Goal: Communication & Community: Share content

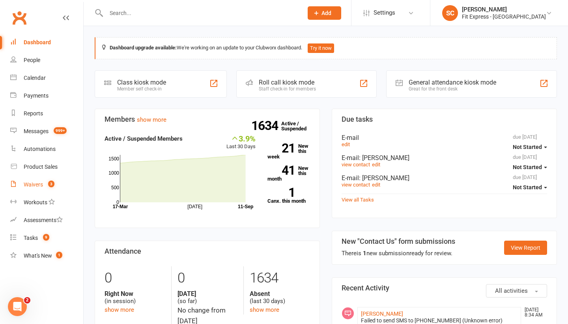
click at [34, 186] on div "Waivers" at bounding box center [33, 184] width 19 height 6
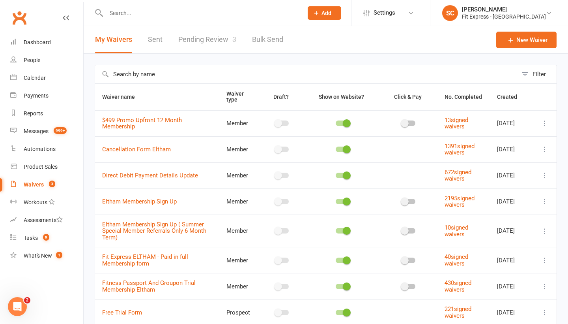
click at [195, 45] on link "Pending Review 3" at bounding box center [207, 39] width 58 height 27
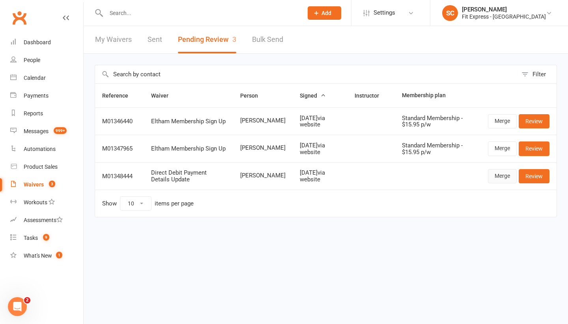
click at [499, 177] on link "Merge" at bounding box center [502, 176] width 29 height 14
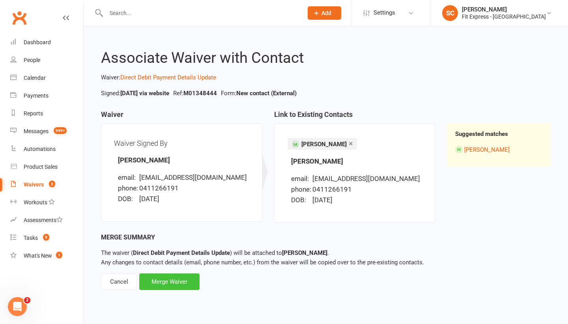
click at [179, 276] on div "Merge Waiver" at bounding box center [169, 281] width 60 height 17
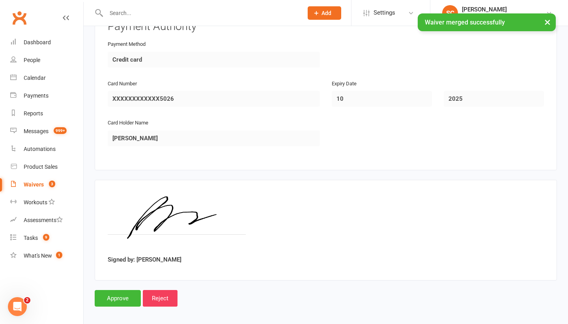
scroll to position [390, 0]
click at [110, 290] on input "Approve" at bounding box center [118, 298] width 46 height 17
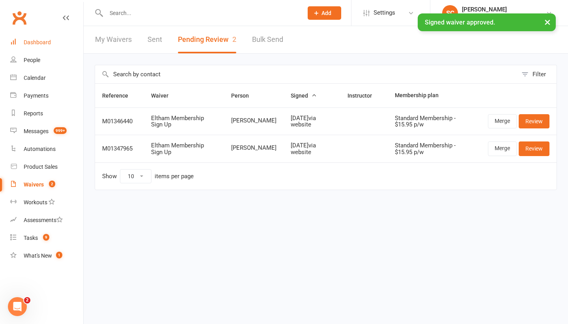
click at [34, 40] on div "Dashboard" at bounding box center [37, 42] width 27 height 6
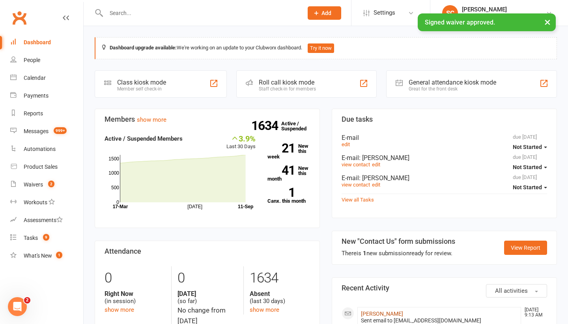
click at [379, 311] on link "Amy Richardson" at bounding box center [382, 313] width 42 height 6
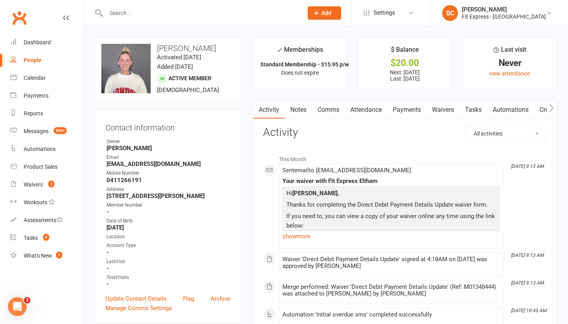
click at [446, 110] on link "Waivers" at bounding box center [443, 110] width 33 height 18
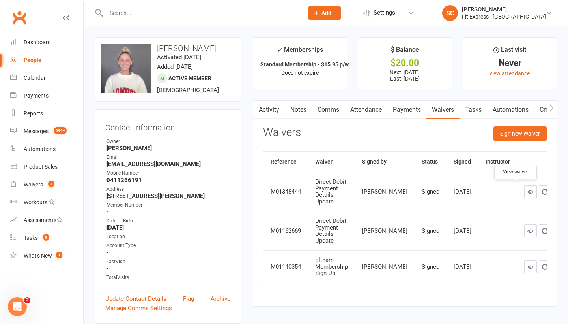
click at [528, 190] on icon at bounding box center [531, 192] width 6 height 6
click at [404, 112] on link "Payments" at bounding box center [407, 110] width 39 height 18
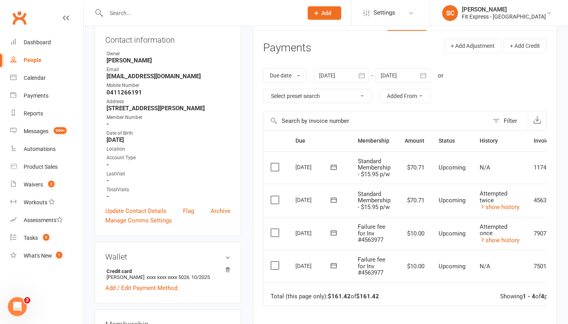
scroll to position [88, 0]
click at [333, 196] on icon at bounding box center [334, 198] width 6 height 5
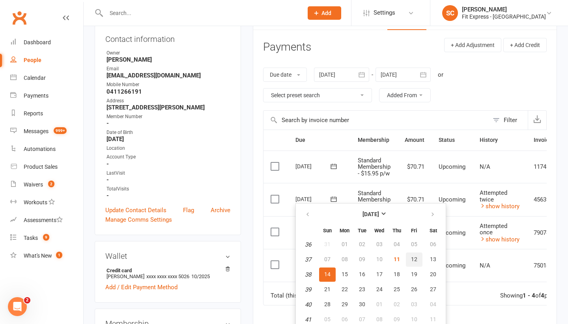
click at [417, 258] on span "12" at bounding box center [414, 259] width 6 height 6
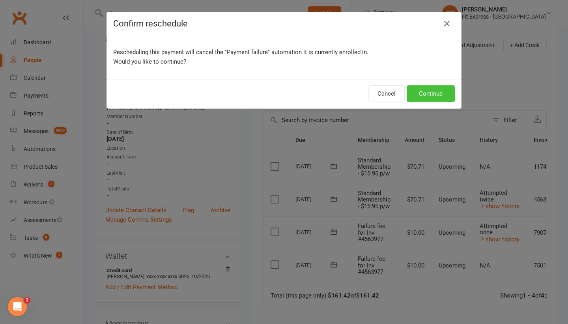
click at [430, 94] on button "Continue" at bounding box center [431, 93] width 48 height 17
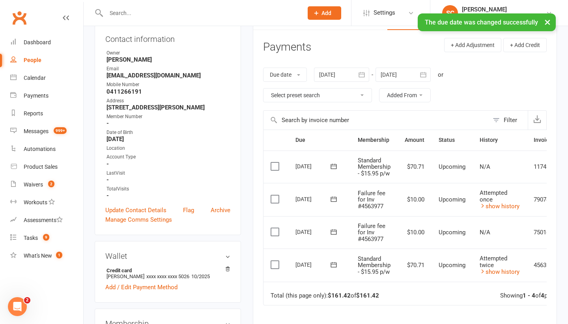
click at [337, 197] on icon at bounding box center [334, 199] width 8 height 8
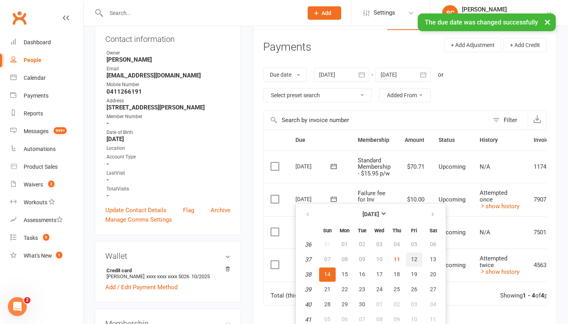
click at [414, 259] on span "12" at bounding box center [414, 259] width 6 height 6
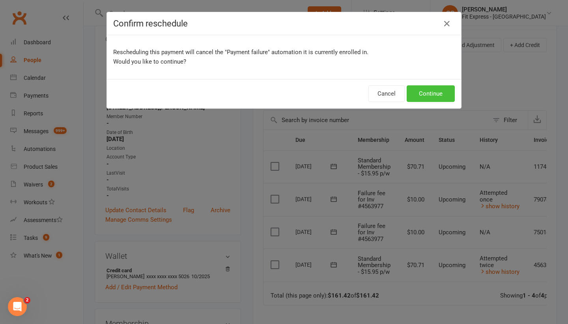
click at [430, 92] on button "Continue" at bounding box center [431, 93] width 48 height 17
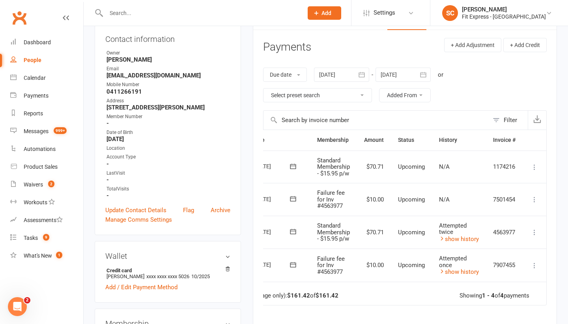
scroll to position [0, 43]
click at [537, 199] on icon at bounding box center [535, 199] width 8 height 8
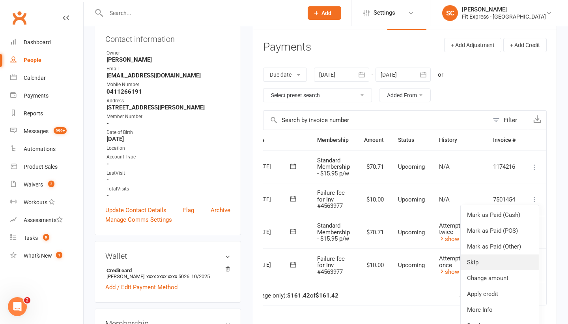
click at [474, 256] on link "Skip" at bounding box center [500, 262] width 78 height 16
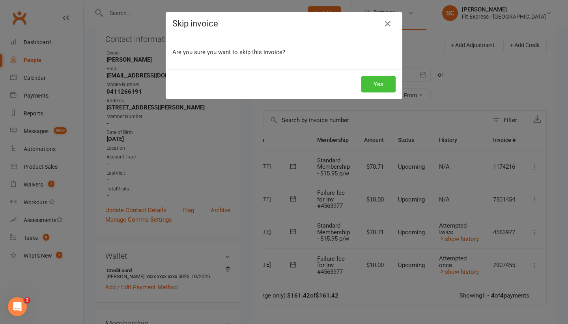
click at [378, 82] on button "Yes" at bounding box center [378, 84] width 34 height 17
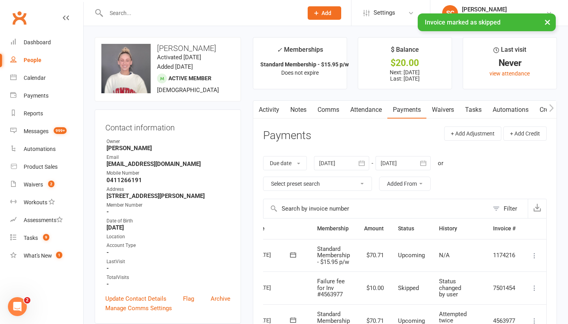
scroll to position [0, 0]
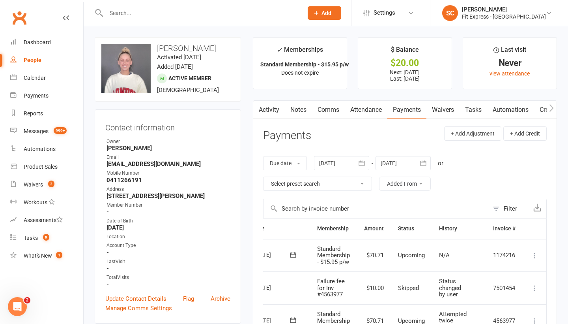
click at [363, 161] on icon "button" at bounding box center [362, 163] width 8 height 8
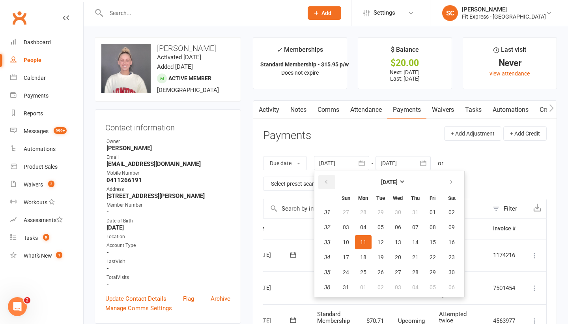
click at [328, 181] on icon "button" at bounding box center [327, 182] width 6 height 6
click at [363, 241] on span "16" at bounding box center [363, 242] width 6 height 6
type input "16 Jun 2025"
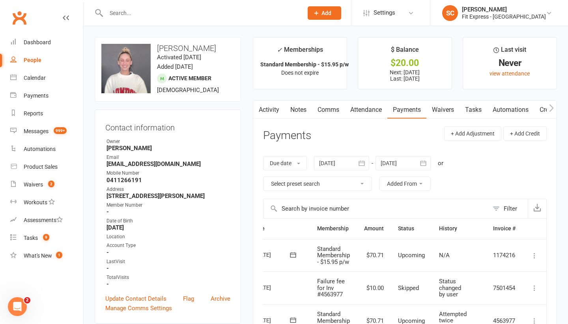
click at [451, 108] on link "Waivers" at bounding box center [443, 110] width 33 height 18
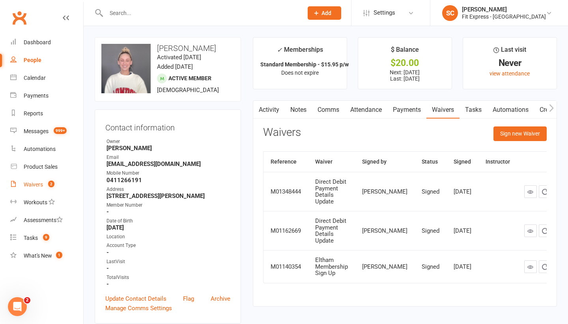
click at [40, 182] on div "Waivers" at bounding box center [33, 184] width 19 height 6
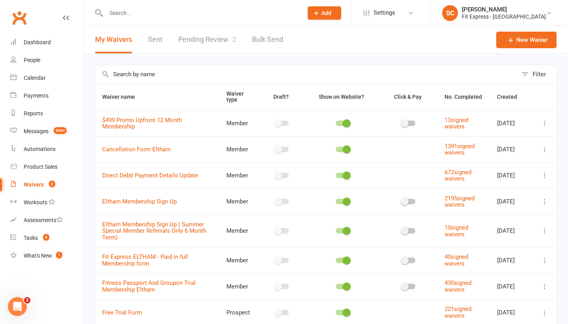
click at [187, 41] on link "Pending Review 2" at bounding box center [207, 39] width 58 height 27
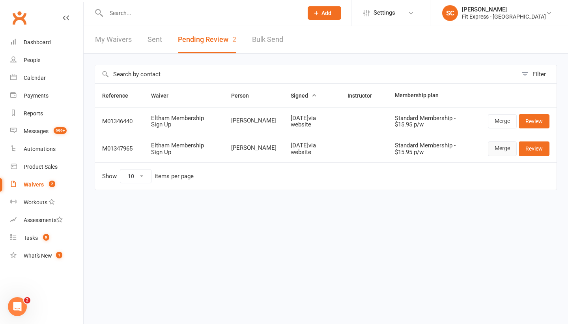
click at [497, 148] on link "Merge" at bounding box center [502, 148] width 29 height 14
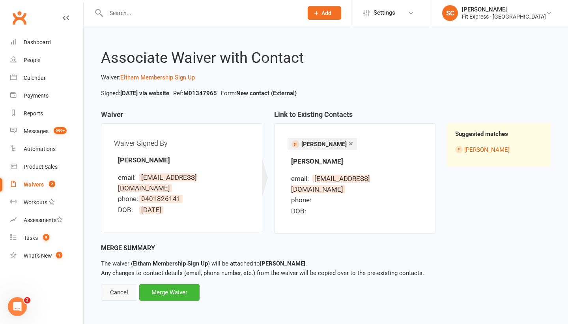
click at [118, 284] on div "Cancel" at bounding box center [119, 292] width 36 height 17
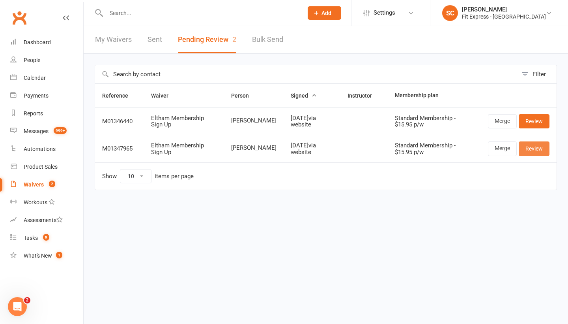
click at [530, 148] on link "Review" at bounding box center [534, 148] width 31 height 14
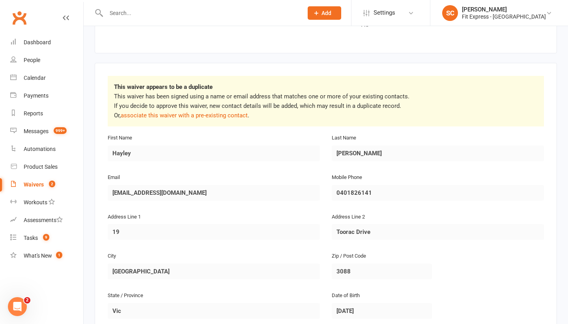
scroll to position [103, 0]
click at [27, 59] on div "People" at bounding box center [32, 60] width 17 height 6
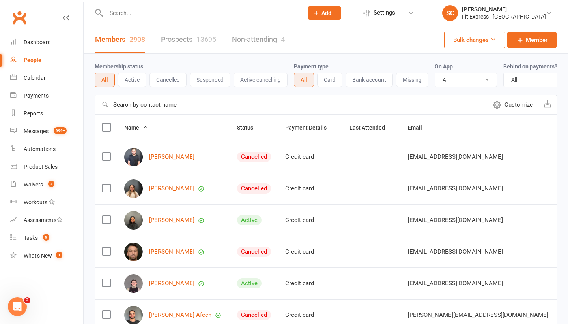
click at [130, 107] on input "text" at bounding box center [291, 104] width 393 height 19
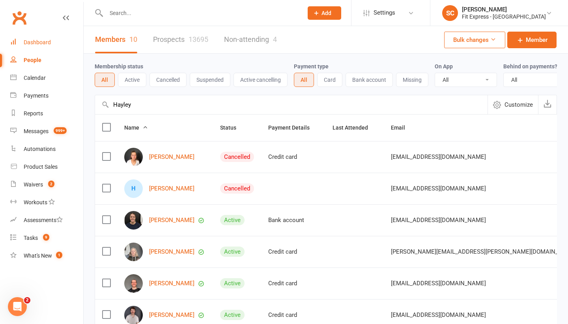
type input "Hayley"
click at [35, 42] on div "Dashboard" at bounding box center [37, 42] width 27 height 6
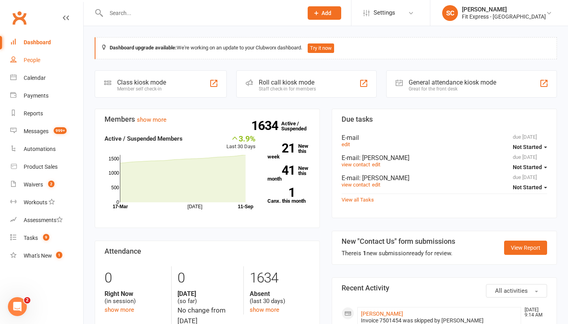
click at [36, 55] on link "People" at bounding box center [46, 60] width 73 height 18
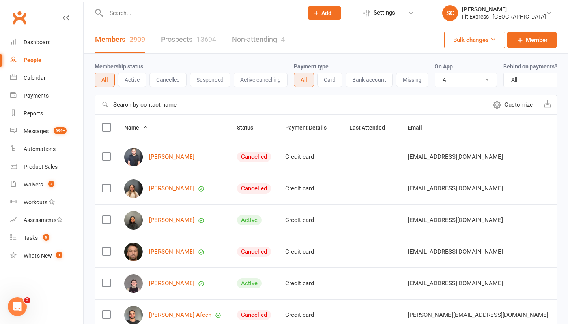
click at [136, 99] on input "text" at bounding box center [291, 104] width 393 height 19
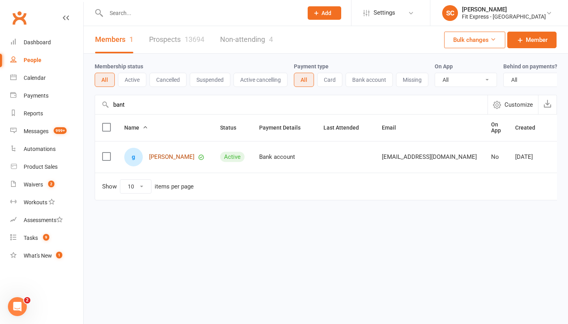
type input "bant"
click at [167, 156] on link "grace bant" at bounding box center [171, 157] width 45 height 7
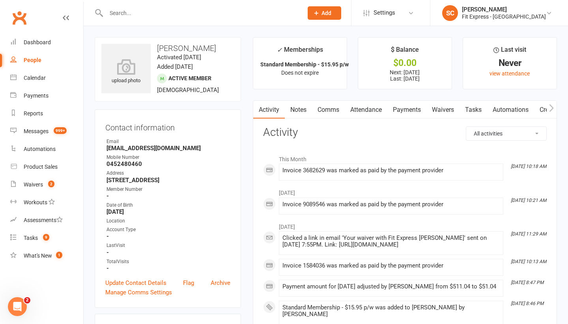
click at [452, 110] on link "Waivers" at bounding box center [443, 110] width 33 height 18
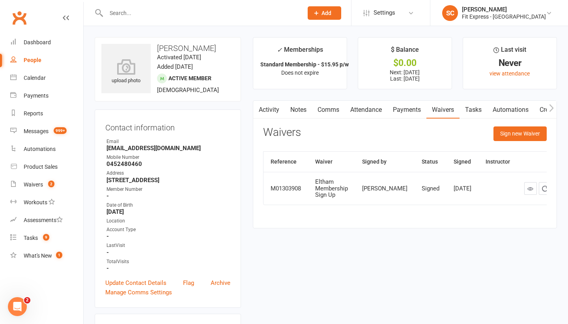
click at [410, 110] on link "Payments" at bounding box center [407, 110] width 39 height 18
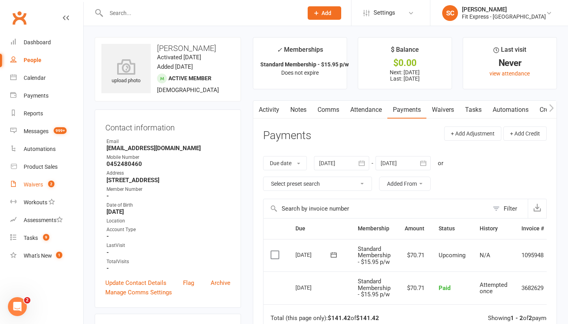
click at [36, 182] on div "Waivers" at bounding box center [33, 184] width 19 height 6
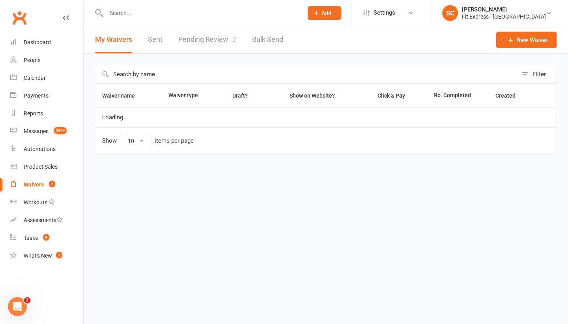
click at [199, 34] on link "Pending Review 2" at bounding box center [207, 39] width 58 height 27
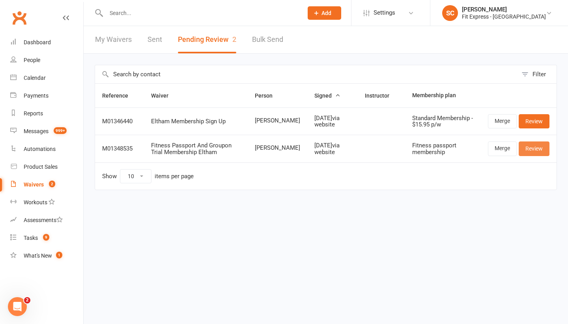
click at [529, 148] on link "Review" at bounding box center [534, 148] width 31 height 14
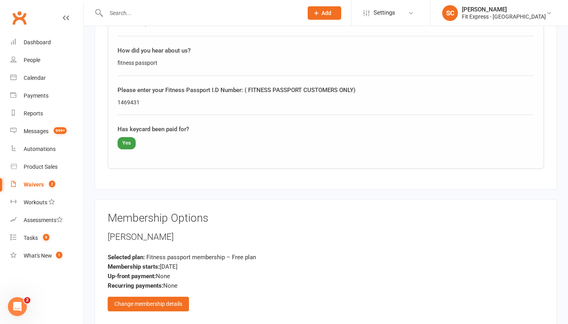
scroll to position [910, 0]
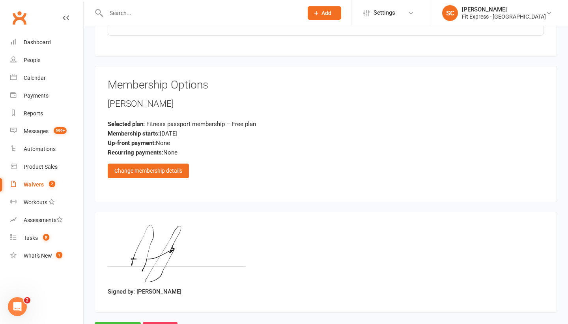
click at [126, 322] on input "Approve" at bounding box center [118, 330] width 46 height 17
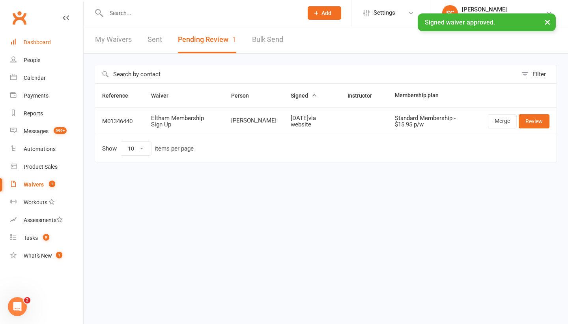
click at [38, 43] on div "Dashboard" at bounding box center [37, 42] width 27 height 6
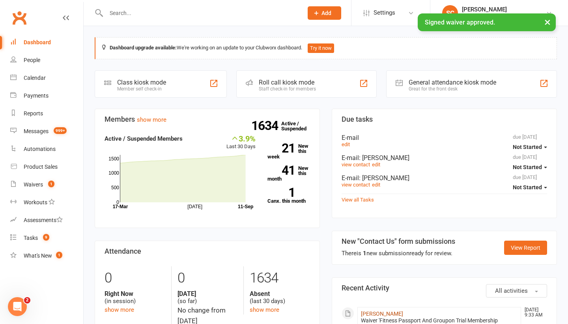
click at [378, 310] on link "Adriana burchall" at bounding box center [382, 313] width 42 height 6
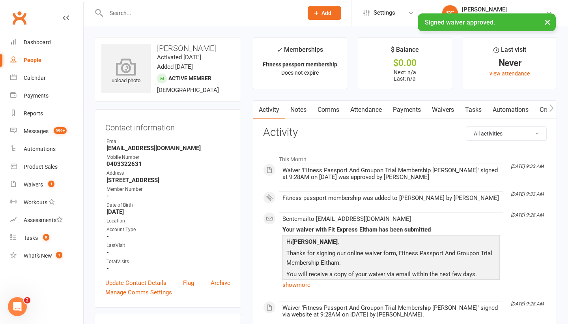
click at [124, 60] on icon at bounding box center [126, 66] width 54 height 17
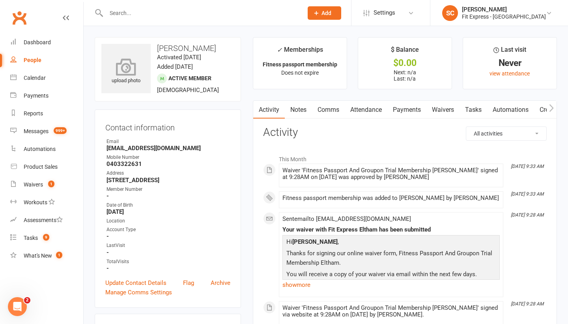
click at [110, 64] on icon at bounding box center [126, 66] width 54 height 17
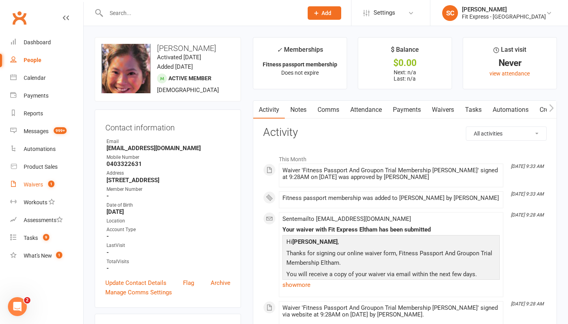
click at [32, 183] on div "Waivers" at bounding box center [33, 184] width 19 height 6
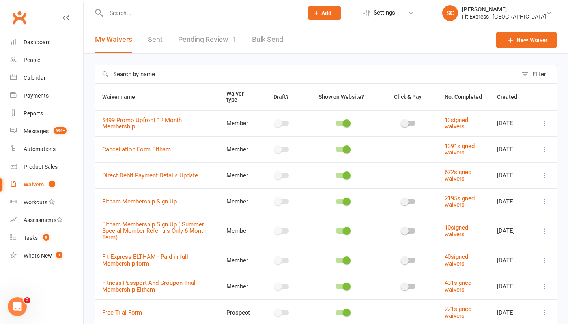
click at [196, 37] on link "Pending Review 1" at bounding box center [207, 39] width 58 height 27
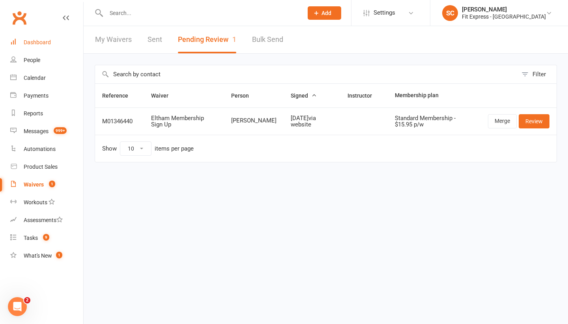
click at [44, 41] on div "Dashboard" at bounding box center [37, 42] width 27 height 6
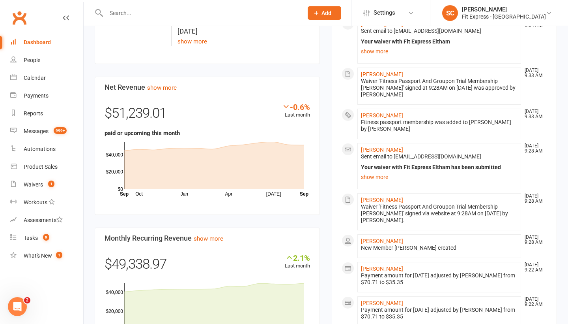
scroll to position [290, 0]
click at [382, 265] on link "Hayley Smith" at bounding box center [382, 268] width 42 height 6
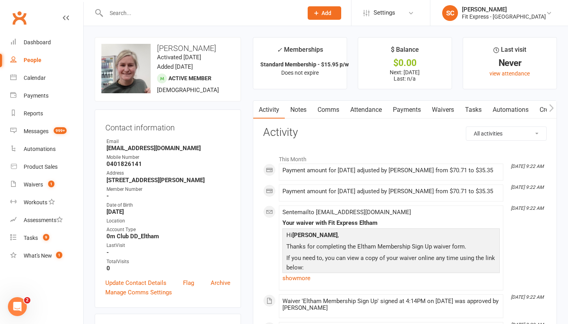
click at [407, 107] on link "Payments" at bounding box center [407, 110] width 39 height 18
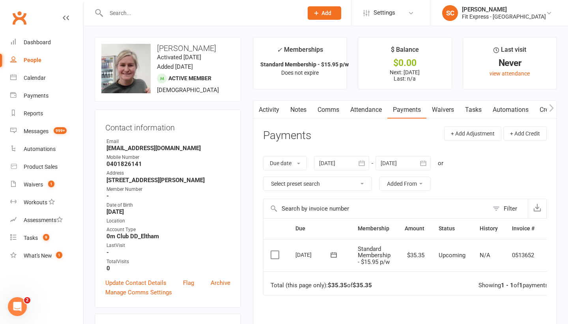
click at [426, 161] on icon "button" at bounding box center [423, 163] width 8 height 8
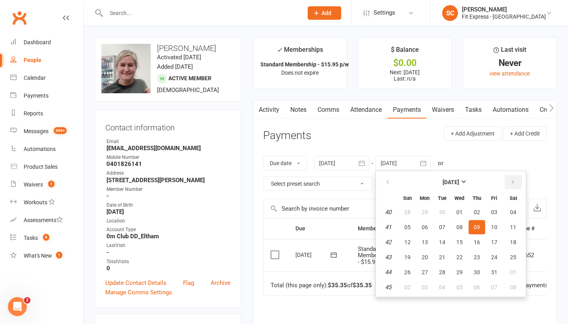
click at [513, 181] on icon "button" at bounding box center [513, 182] width 6 height 6
click at [510, 232] on button "13" at bounding box center [514, 227] width 20 height 14
type input "13 Dec 2025"
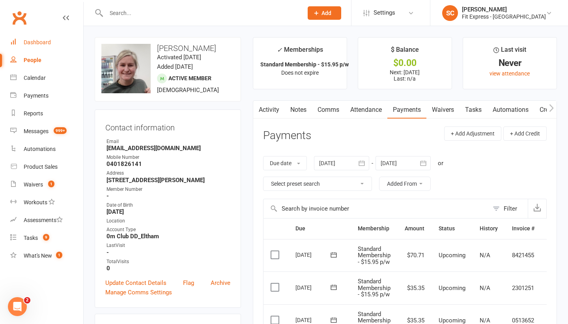
click at [33, 39] on div "Dashboard" at bounding box center [37, 42] width 27 height 6
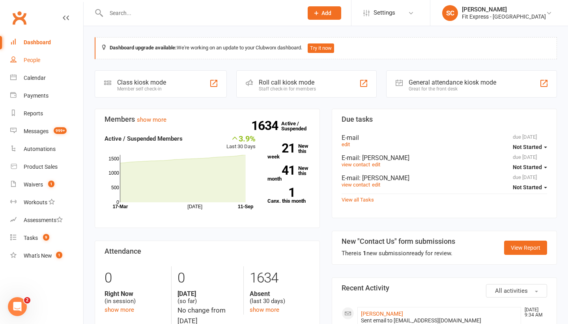
click at [34, 61] on div "People" at bounding box center [32, 60] width 17 height 6
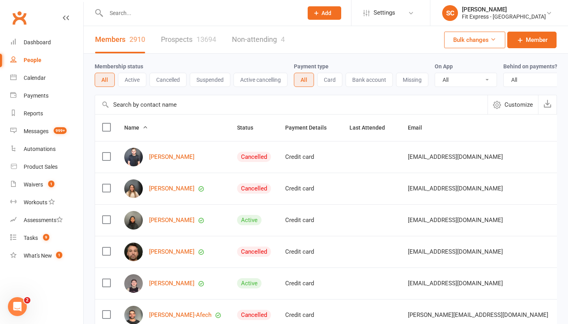
click at [135, 103] on input "text" at bounding box center [291, 104] width 393 height 19
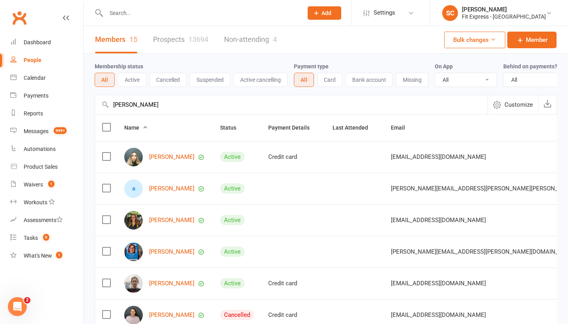
type input "Angelina"
drag, startPoint x: 135, startPoint y: 118, endPoint x: 157, endPoint y: 157, distance: 45.2
click at [157, 157] on link "Angelina Guariglia" at bounding box center [171, 157] width 45 height 7
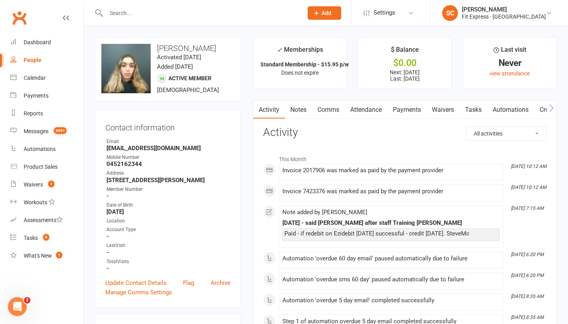
click at [423, 102] on link "Payments" at bounding box center [407, 110] width 39 height 18
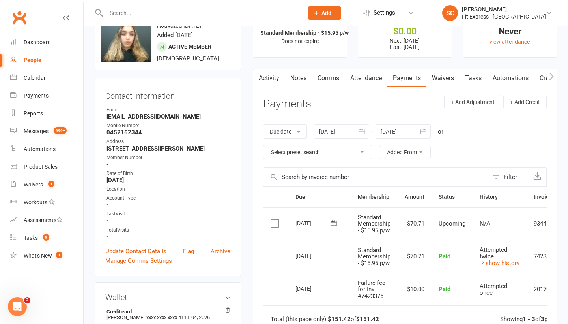
scroll to position [30, 0]
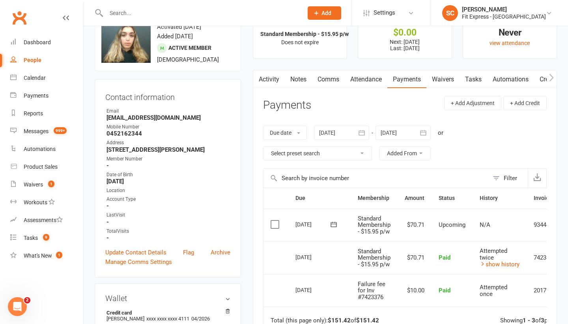
click at [292, 77] on link "Notes" at bounding box center [298, 79] width 27 height 18
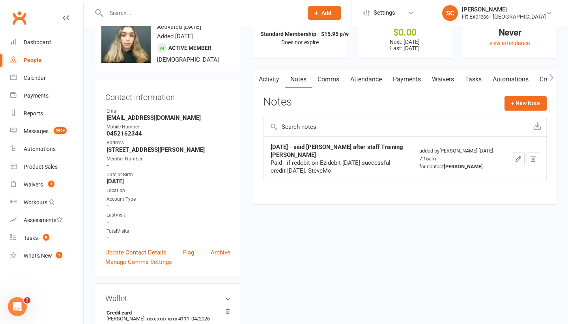
click at [404, 79] on link "Payments" at bounding box center [407, 79] width 39 height 18
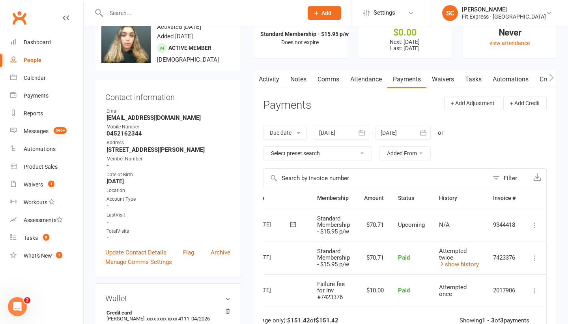
scroll to position [0, 43]
click at [534, 225] on icon at bounding box center [535, 225] width 8 height 8
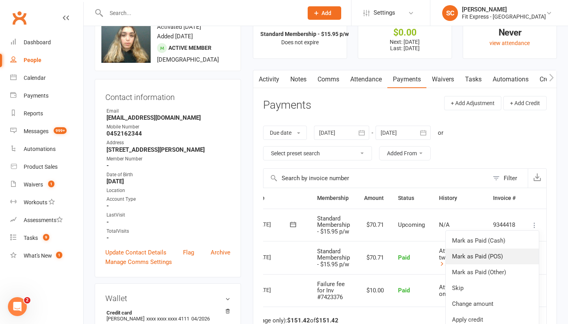
click at [464, 255] on link "Mark as Paid (POS)" at bounding box center [492, 256] width 93 height 16
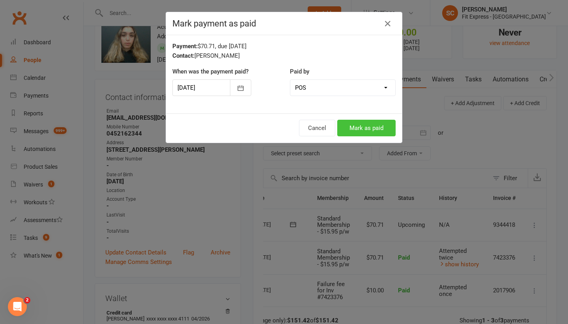
click at [359, 126] on button "Mark as paid" at bounding box center [366, 128] width 58 height 17
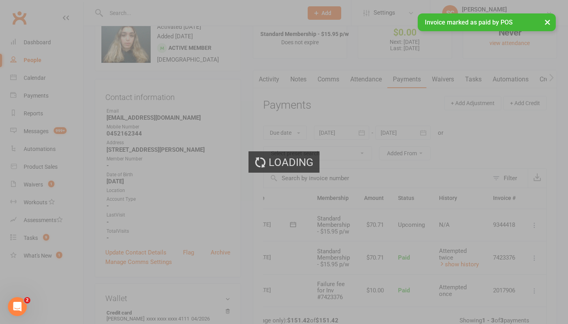
scroll to position [0, 21]
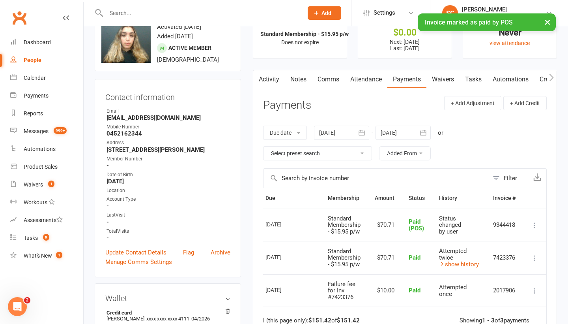
click at [291, 79] on link "Notes" at bounding box center [298, 79] width 27 height 18
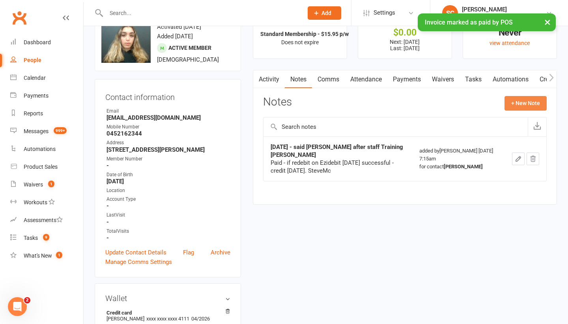
click at [524, 104] on button "+ New Note" at bounding box center [526, 103] width 42 height 14
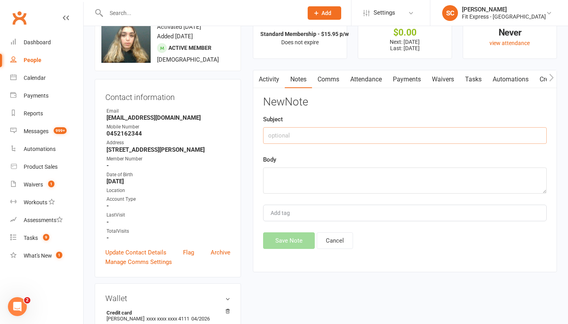
click at [288, 140] on input "text" at bounding box center [405, 135] width 284 height 17
type input "SteveMc marked as paid Oct 2025"
click at [285, 174] on textarea at bounding box center [405, 180] width 284 height 26
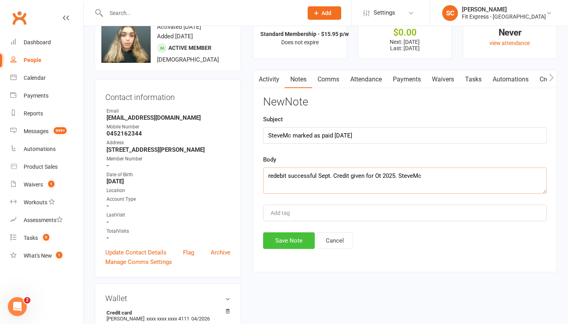
type textarea "redebit successful Sept. Credit given for Ot 2025. SteveMc"
click at [291, 240] on button "Save Note" at bounding box center [289, 240] width 52 height 17
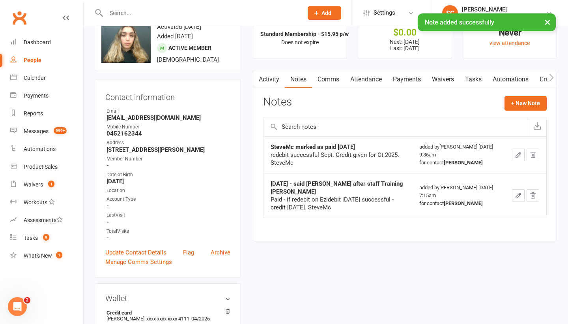
click at [35, 58] on div "People" at bounding box center [33, 60] width 18 height 6
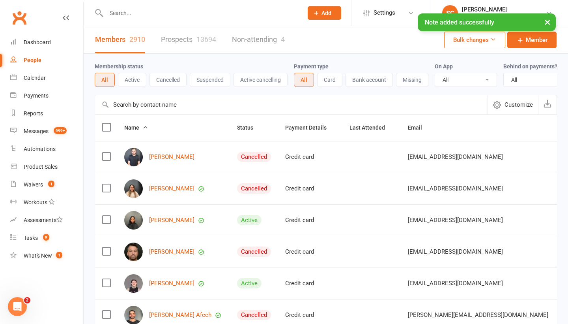
click at [133, 109] on input "text" at bounding box center [291, 104] width 393 height 19
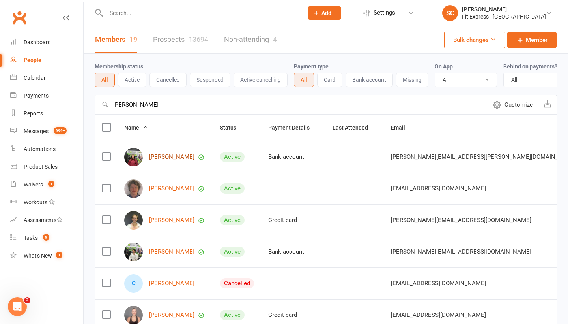
type input "Claire obrien"
click at [165, 157] on link "Claire O'Brien" at bounding box center [171, 157] width 45 height 7
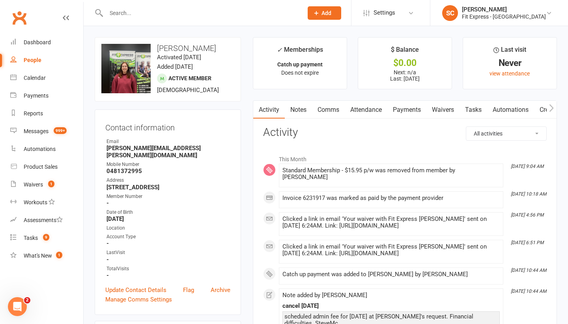
click at [416, 114] on link "Payments" at bounding box center [407, 110] width 39 height 18
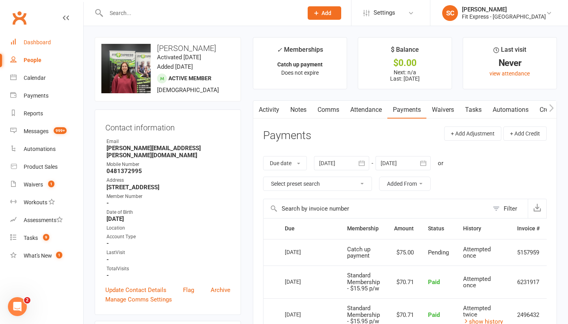
click at [34, 44] on div "Dashboard" at bounding box center [37, 42] width 27 height 6
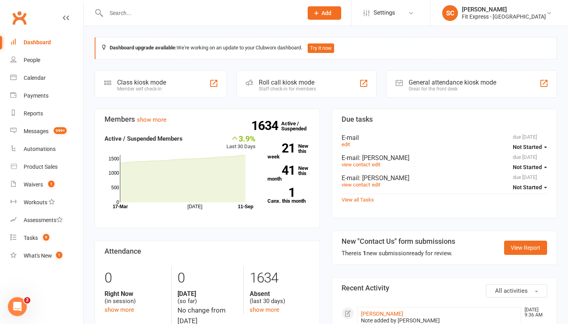
click at [34, 44] on div "Dashboard" at bounding box center [37, 42] width 27 height 6
click at [19, 36] on link "Dashboard" at bounding box center [46, 43] width 73 height 18
click at [37, 58] on div "People" at bounding box center [32, 60] width 17 height 6
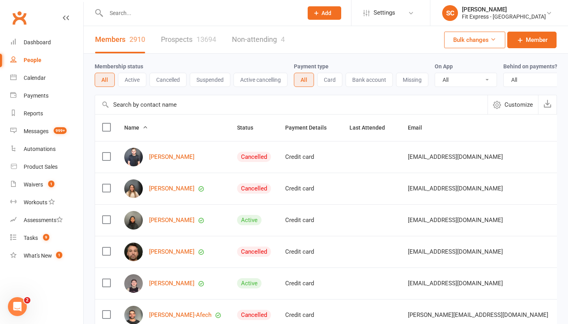
click at [121, 105] on input "text" at bounding box center [291, 104] width 393 height 19
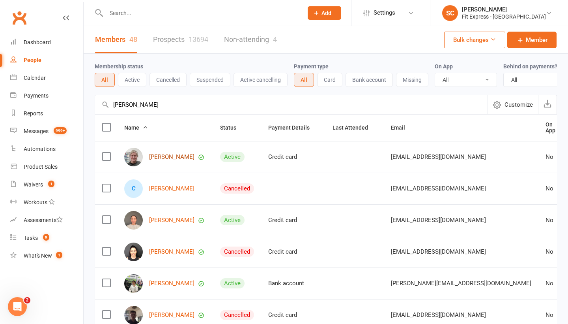
type input "Hayley smith"
click at [161, 156] on link "Hayley Smith" at bounding box center [171, 157] width 45 height 7
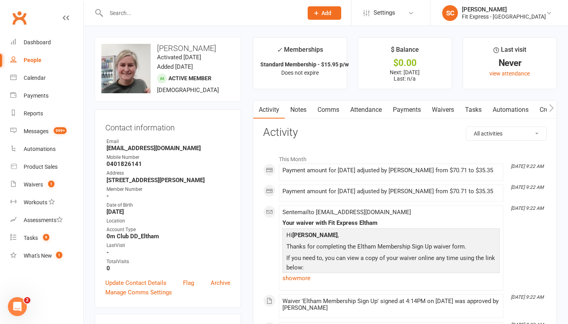
click at [448, 111] on link "Waivers" at bounding box center [443, 110] width 33 height 18
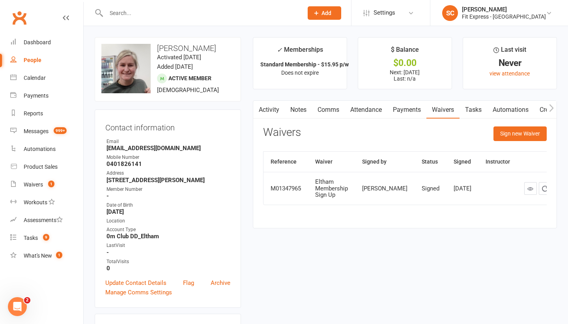
click at [34, 57] on div "People" at bounding box center [33, 60] width 18 height 6
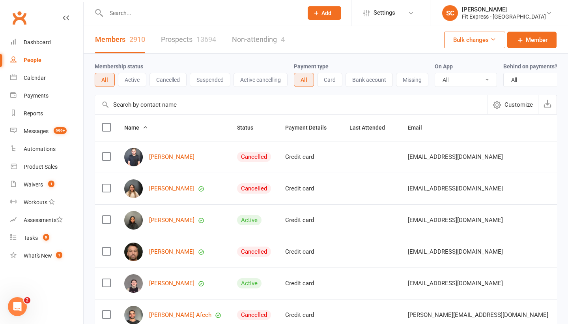
click at [132, 107] on input "text" at bounding box center [291, 104] width 393 height 19
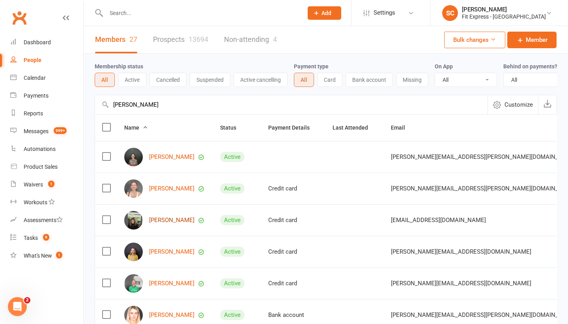
type input "Laura gr"
click at [158, 220] on link "Laura Greig" at bounding box center [171, 220] width 45 height 7
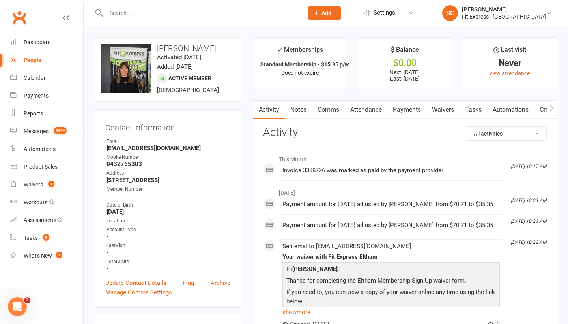
click at [305, 108] on link "Notes" at bounding box center [298, 110] width 27 height 18
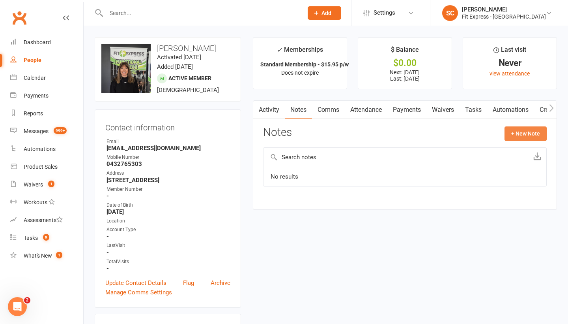
click at [526, 134] on button "+ New Note" at bounding box center [526, 133] width 42 height 14
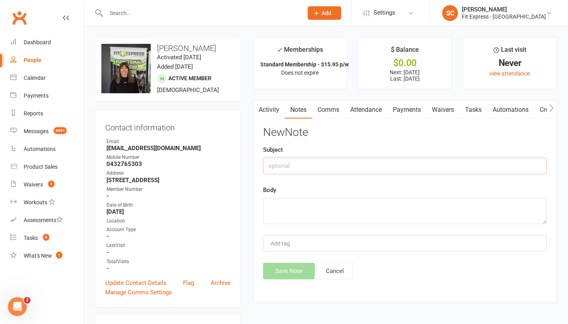
click at [309, 167] on input "text" at bounding box center [405, 165] width 284 height 17
type input "Referral reward"
click at [289, 204] on textarea at bounding box center [405, 211] width 284 height 26
paste textarea "Laura Greig has referred Hayley Smith to our club in Eltham."
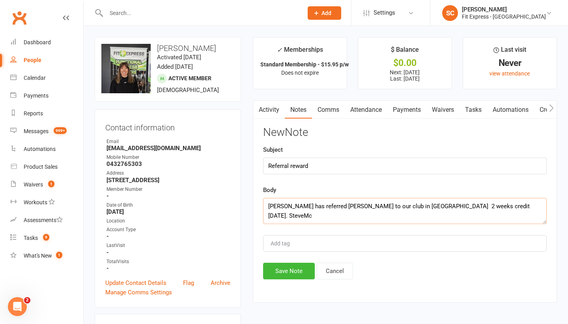
click at [422, 207] on textarea "Laura Greig has referred Hayley Smith to our club in Eltham. 2 weeks credit Nov…" at bounding box center [405, 211] width 284 height 26
type textarea "Laura Greig has referred Hayley Smith to our club in Eltham 10 Sept 2025. 2 wee…"
click at [282, 270] on button "Save Note" at bounding box center [289, 270] width 52 height 17
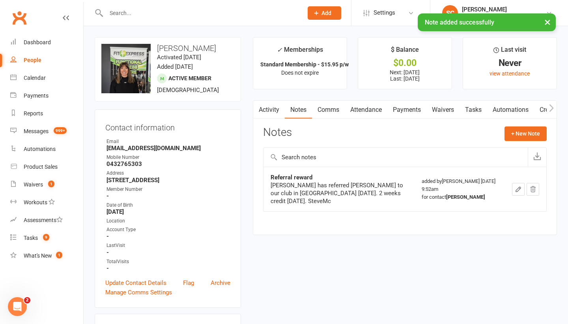
click at [421, 104] on link "Payments" at bounding box center [407, 110] width 39 height 18
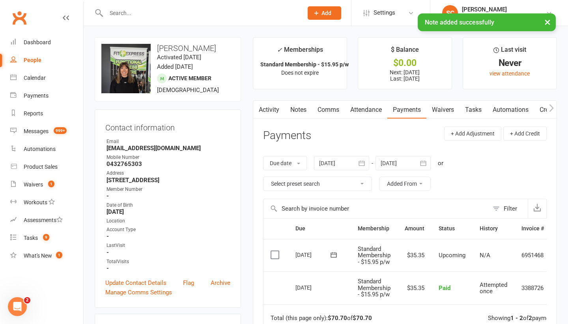
click at [426, 163] on icon "button" at bounding box center [423, 163] width 8 height 8
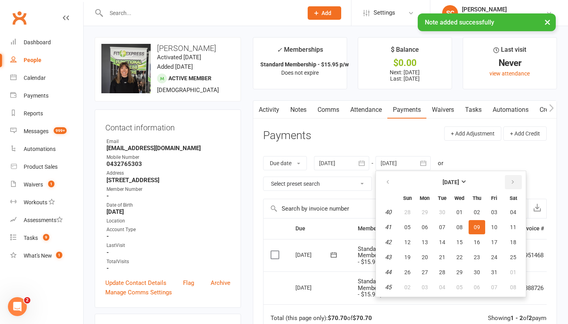
click at [514, 183] on icon "button" at bounding box center [513, 182] width 6 height 6
click at [513, 224] on span "14" at bounding box center [513, 227] width 6 height 6
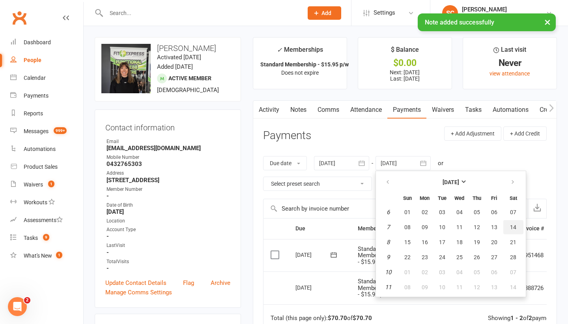
type input "14 Feb 2026"
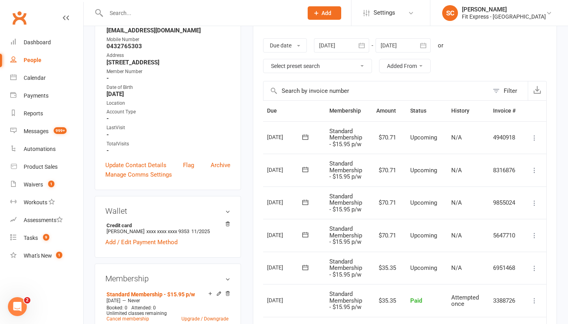
scroll to position [0, 30]
click at [535, 232] on icon at bounding box center [535, 235] width 8 height 8
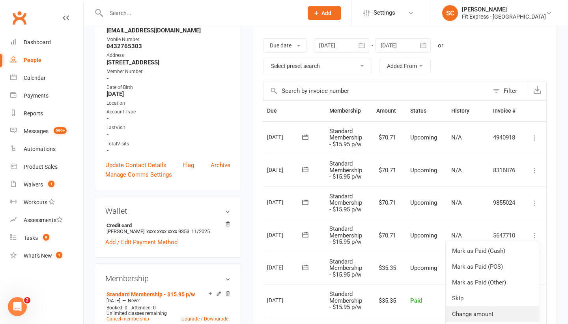
click at [479, 306] on link "Change amount" at bounding box center [492, 314] width 93 height 16
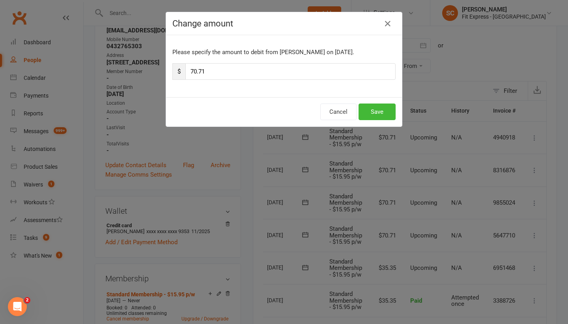
click at [226, 71] on input "70.71" at bounding box center [290, 71] width 210 height 17
type input "7"
type input "38.81"
click at [376, 112] on button "Save" at bounding box center [377, 111] width 37 height 17
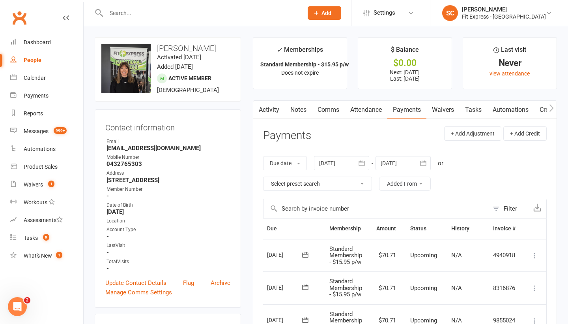
scroll to position [0, 0]
click at [299, 109] on link "Notes" at bounding box center [298, 110] width 27 height 18
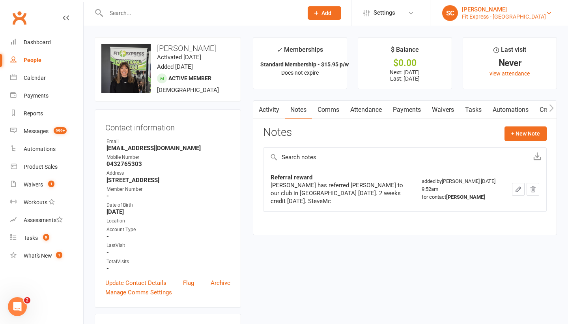
click at [515, 14] on div "Fit Express - Eltham" at bounding box center [504, 16] width 84 height 7
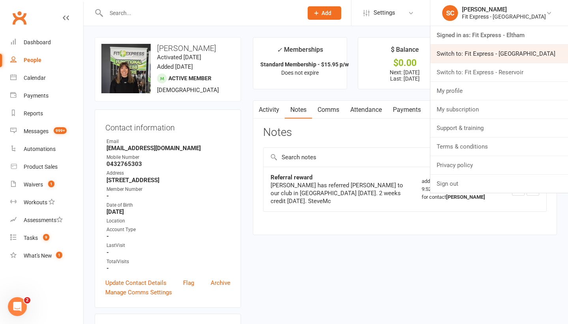
click at [496, 52] on link "Switch to: Fit Express - [GEOGRAPHIC_DATA]" at bounding box center [500, 54] width 138 height 18
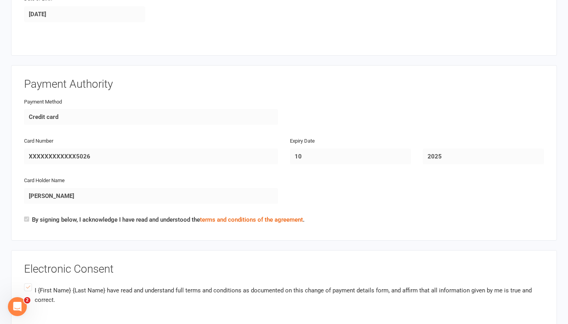
scroll to position [299, 0]
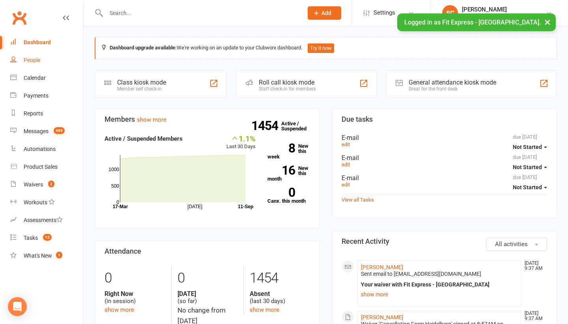
click at [27, 58] on div "People" at bounding box center [32, 60] width 17 height 6
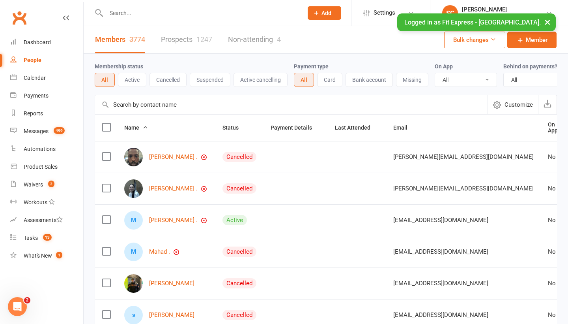
click at [138, 103] on input "text" at bounding box center [291, 104] width 393 height 19
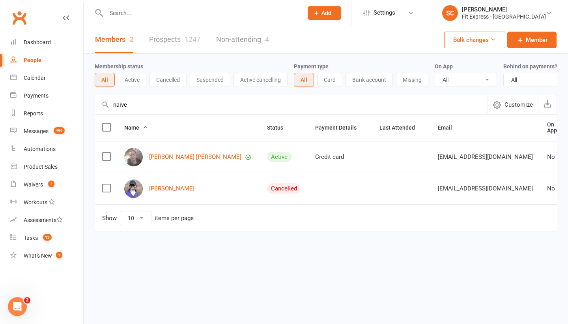
type input "naive"
drag, startPoint x: 138, startPoint y: 103, endPoint x: 163, endPoint y: 154, distance: 57.5
click at [163, 154] on link "Naeve McKinnon" at bounding box center [195, 157] width 92 height 7
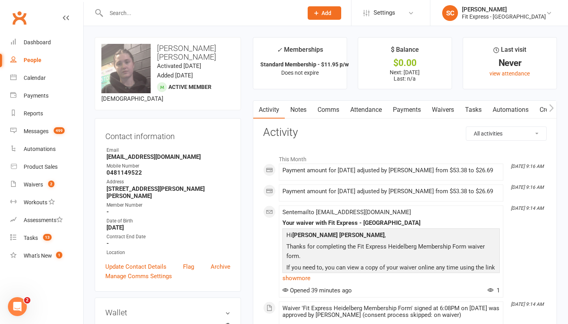
click at [444, 116] on link "Waivers" at bounding box center [443, 110] width 33 height 18
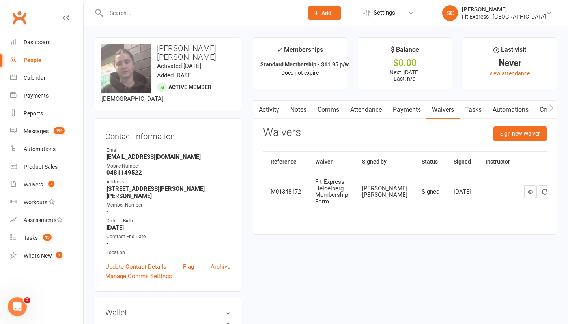
click at [32, 58] on div "People" at bounding box center [33, 60] width 18 height 6
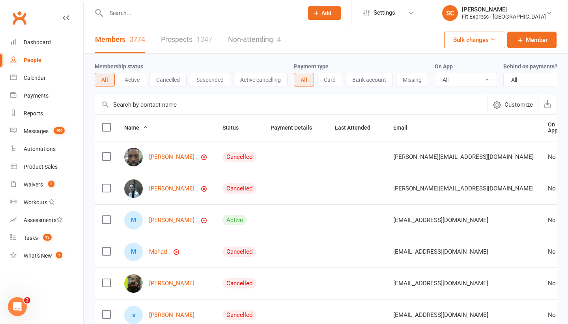
click at [145, 109] on input "text" at bounding box center [291, 104] width 393 height 19
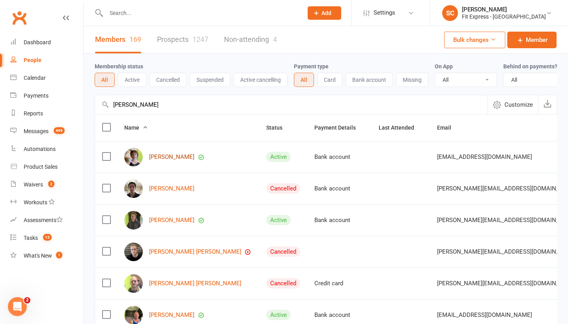
type input "sam coz"
click at [159, 157] on link "Sam Cozens" at bounding box center [171, 157] width 45 height 7
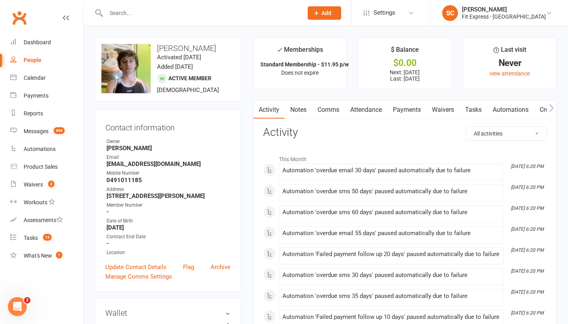
click at [296, 110] on link "Notes" at bounding box center [298, 110] width 27 height 18
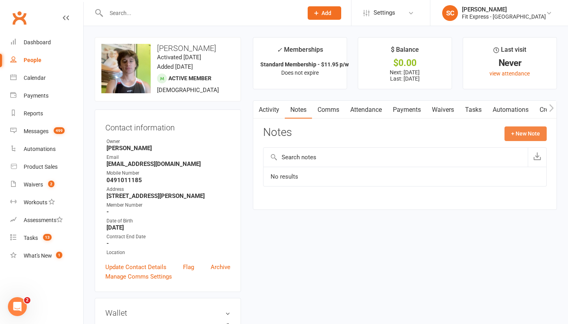
click at [530, 131] on button "+ New Note" at bounding box center [526, 133] width 42 height 14
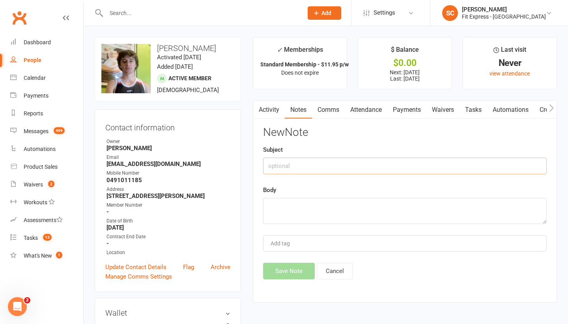
click at [275, 170] on input "text" at bounding box center [405, 165] width 284 height 17
type input "Referral reward"
click at [282, 204] on textarea at bounding box center [405, 211] width 284 height 26
paste textarea "Sam has referred Naeve McKinnon to our club in Heidelberg."
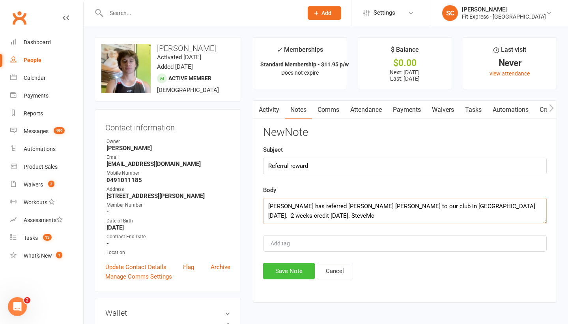
type textarea "Sam has referred Naeve McKinnon to our club in Heidelberg 10 Sept 2025. 2 weeks…"
click at [287, 266] on button "Save Note" at bounding box center [289, 270] width 52 height 17
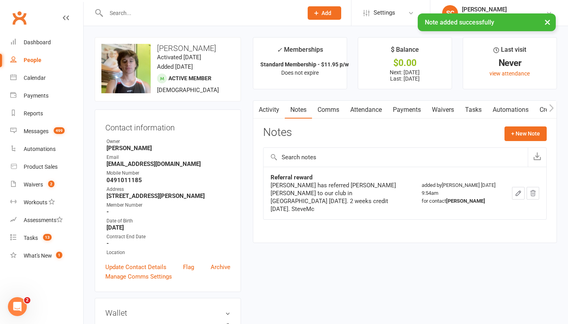
click at [405, 110] on link "Payments" at bounding box center [407, 110] width 39 height 18
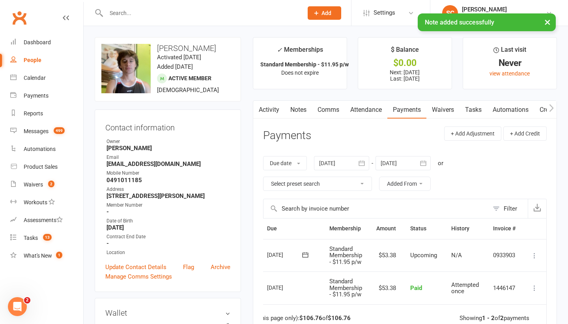
scroll to position [0, 30]
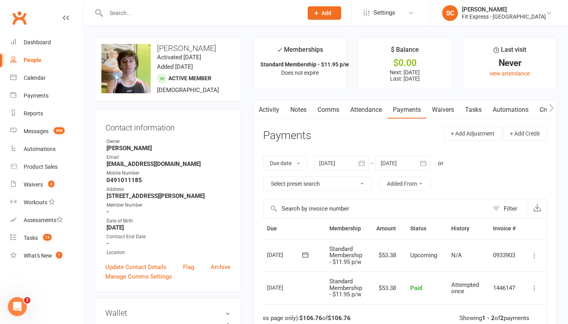
click at [535, 255] on icon at bounding box center [535, 255] width 8 height 8
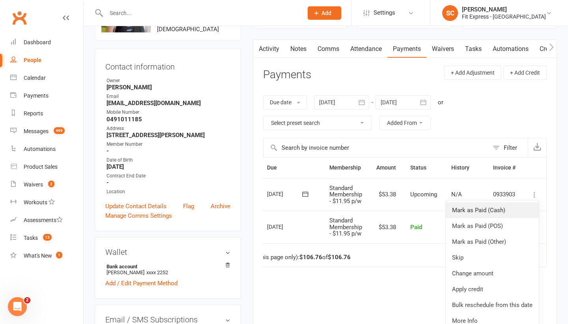
scroll to position [73, 0]
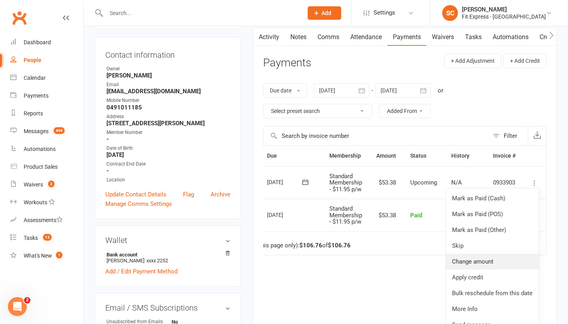
click at [471, 256] on link "Change amount" at bounding box center [492, 261] width 93 height 16
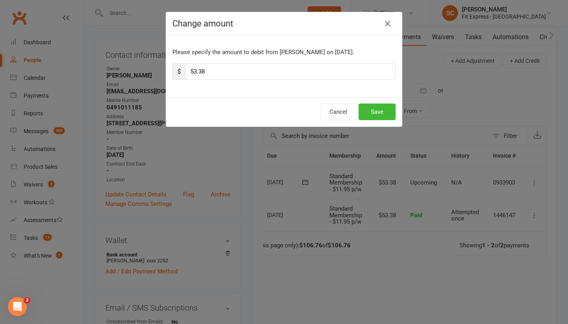
click at [242, 75] on input "53.38" at bounding box center [290, 71] width 210 height 17
type input "5"
type input "29.48"
click at [376, 110] on button "Save" at bounding box center [377, 111] width 37 height 17
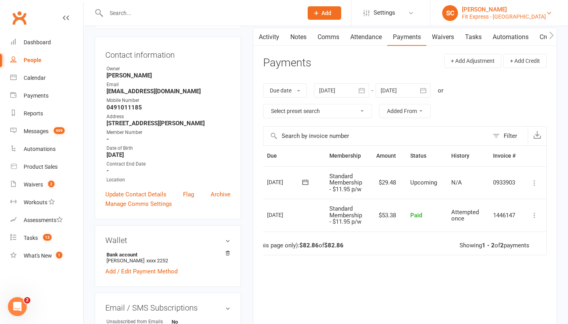
click at [518, 11] on div "[PERSON_NAME]" at bounding box center [504, 9] width 84 height 7
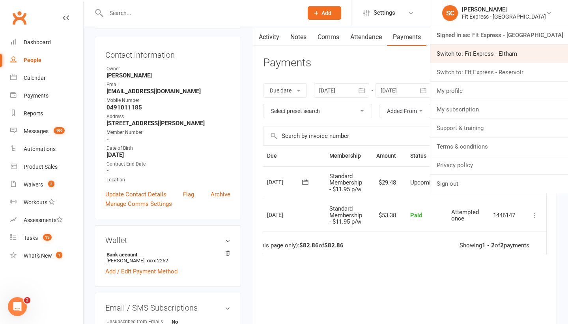
click at [501, 56] on link "Switch to: Fit Express - Eltham" at bounding box center [500, 54] width 138 height 18
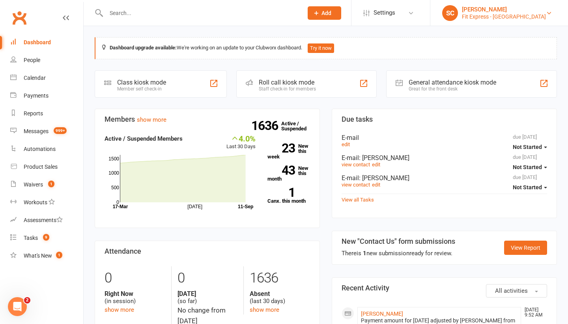
click at [502, 11] on div "[PERSON_NAME]" at bounding box center [504, 9] width 84 height 7
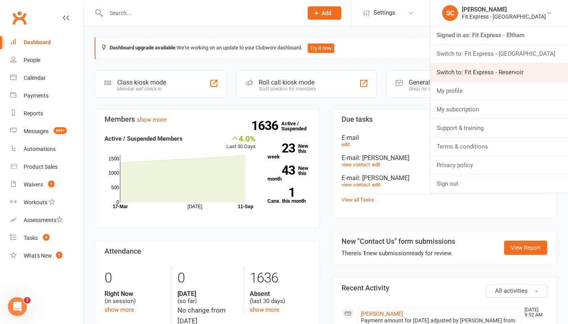
click at [496, 71] on link "Switch to: Fit Express - Reservoir" at bounding box center [500, 72] width 138 height 18
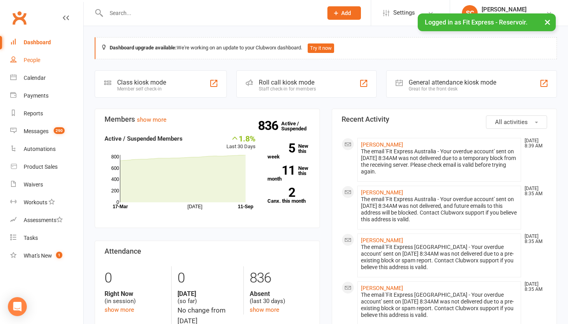
click at [31, 60] on div "People" at bounding box center [32, 60] width 17 height 6
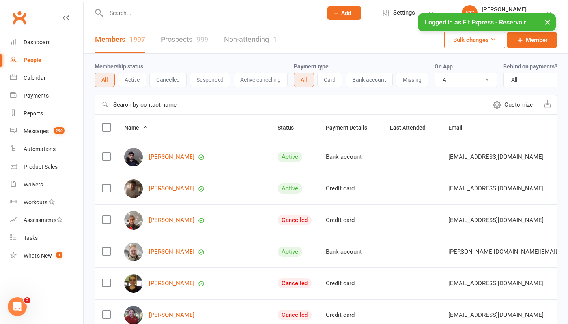
click at [125, 103] on input "text" at bounding box center [291, 104] width 393 height 19
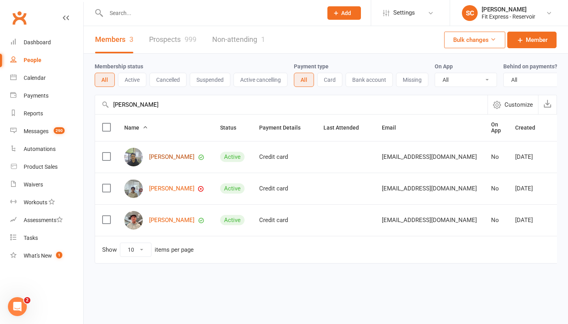
type input "[PERSON_NAME]"
click at [163, 156] on link "[PERSON_NAME]" at bounding box center [171, 157] width 45 height 7
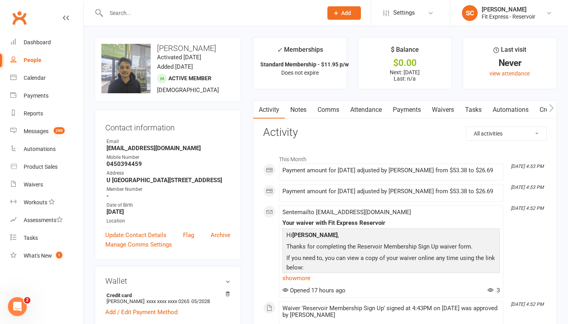
click at [411, 109] on link "Payments" at bounding box center [407, 110] width 39 height 18
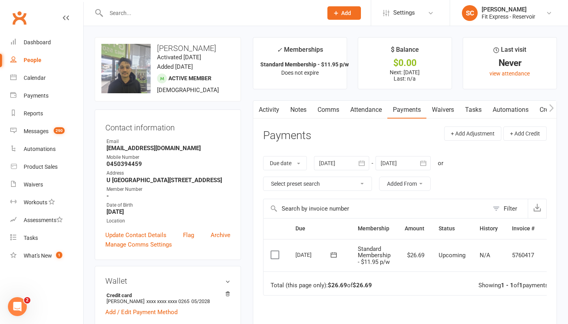
click at [453, 110] on link "Waivers" at bounding box center [443, 110] width 33 height 18
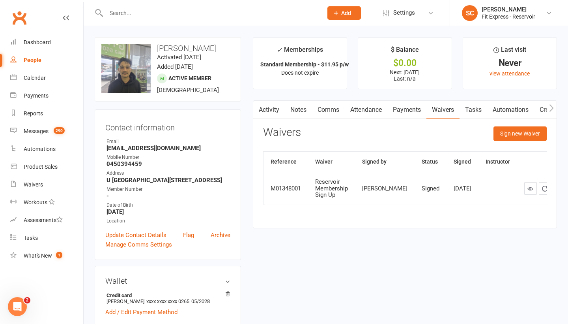
click at [33, 59] on div "People" at bounding box center [33, 60] width 18 height 6
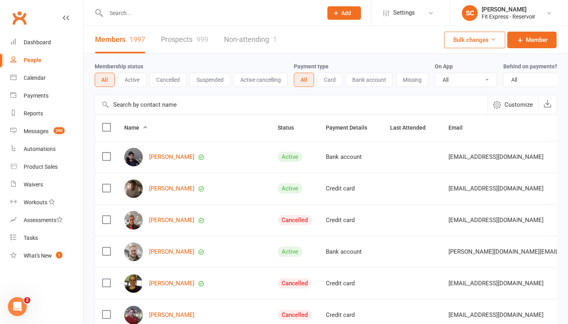
click at [146, 112] on input "text" at bounding box center [291, 104] width 393 height 19
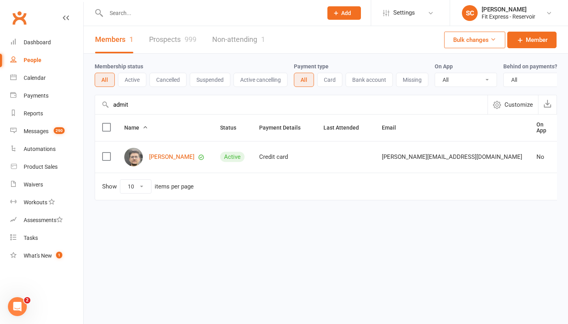
type input "admit"
drag, startPoint x: 146, startPoint y: 112, endPoint x: 157, endPoint y: 154, distance: 44.0
click at [157, 154] on link "[PERSON_NAME]" at bounding box center [171, 157] width 45 height 7
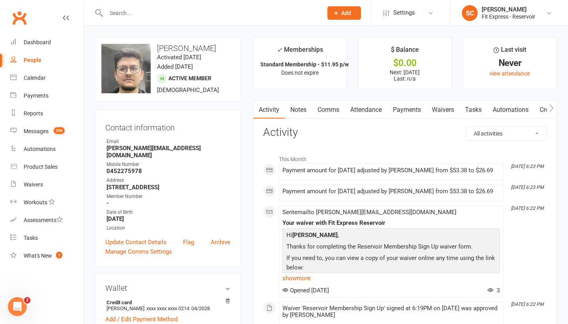
click at [292, 104] on link "Notes" at bounding box center [298, 110] width 27 height 18
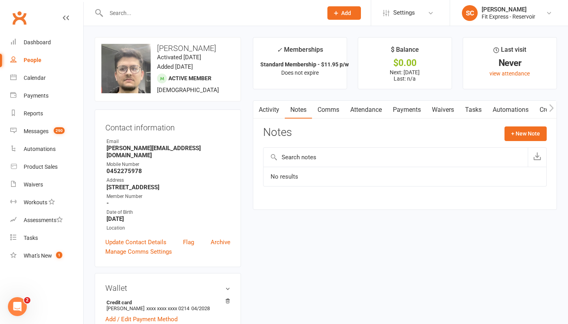
click at [454, 112] on link "Waivers" at bounding box center [443, 110] width 33 height 18
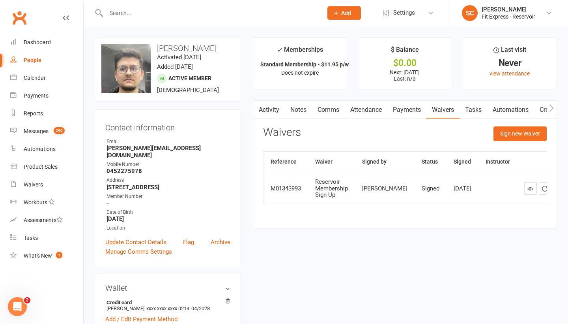
click at [405, 115] on link "Payments" at bounding box center [407, 110] width 39 height 18
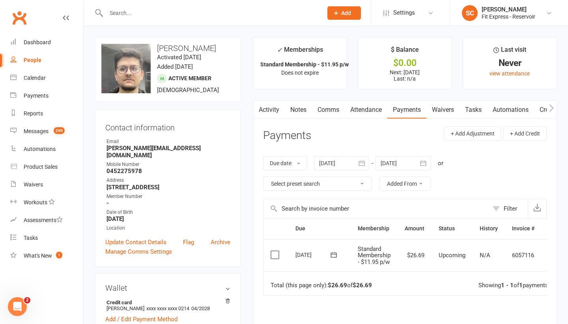
click at [429, 163] on button "button" at bounding box center [424, 163] width 14 height 14
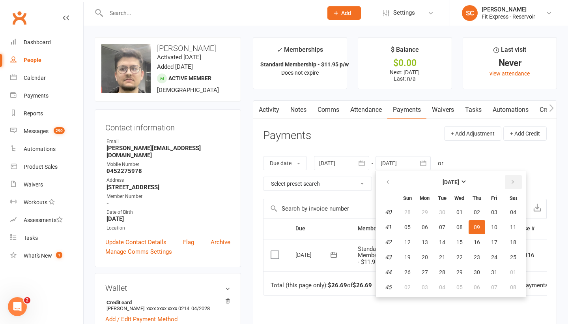
click at [518, 184] on button "button" at bounding box center [513, 182] width 17 height 14
click at [515, 224] on span "10" at bounding box center [513, 227] width 6 height 6
type input "[DATE]"
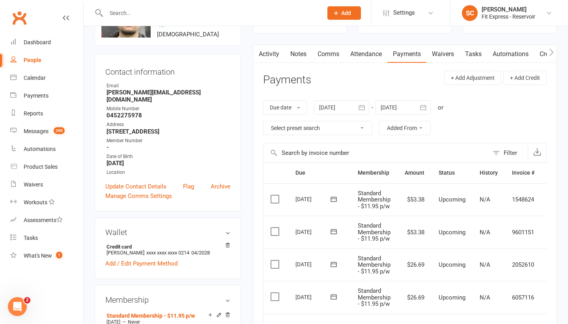
scroll to position [52, 0]
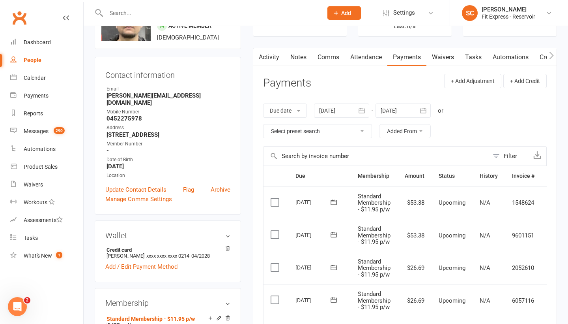
click at [298, 59] on link "Notes" at bounding box center [298, 57] width 27 height 18
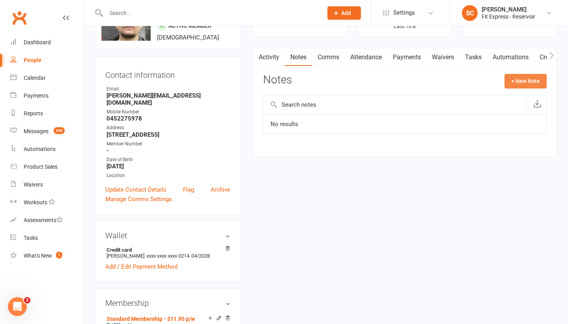
click at [528, 81] on button "+ New Note" at bounding box center [526, 81] width 42 height 14
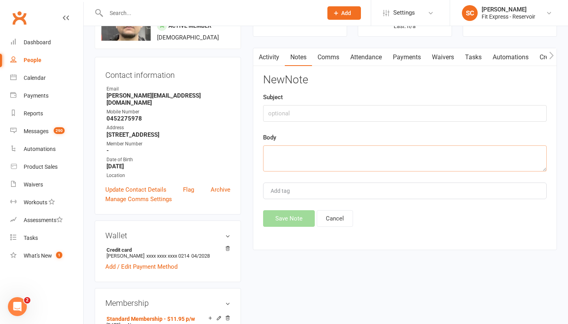
click at [293, 150] on textarea at bounding box center [405, 158] width 284 height 26
paste textarea "[PERSON_NAME] to receive 2 weeks off for referring [PERSON_NAME]"
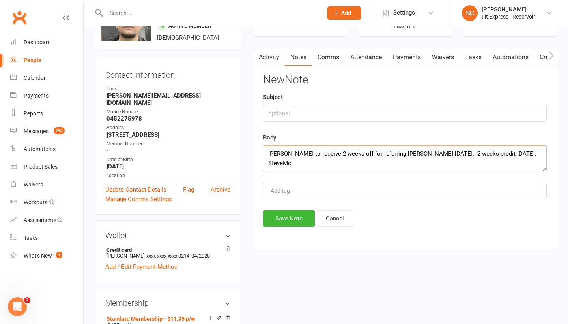
type textarea "[PERSON_NAME] to receive 2 weeks off for referring [PERSON_NAME] [DATE]. 2 week…"
click at [287, 114] on input "text" at bounding box center [405, 113] width 284 height 17
type input "referral reward"
click at [290, 217] on button "Save Note" at bounding box center [289, 218] width 52 height 17
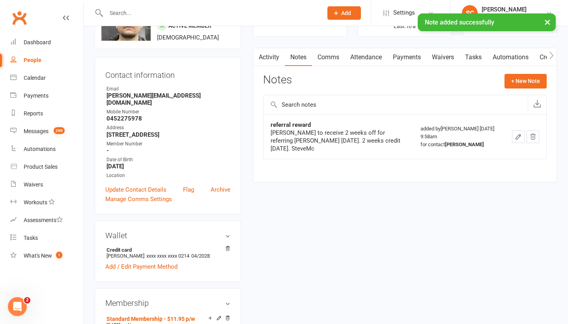
click at [409, 59] on link "Payments" at bounding box center [407, 57] width 39 height 18
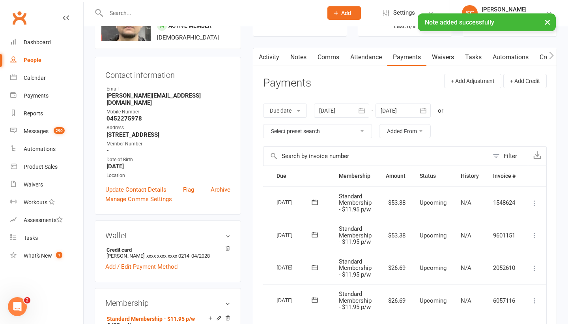
scroll to position [0, 19]
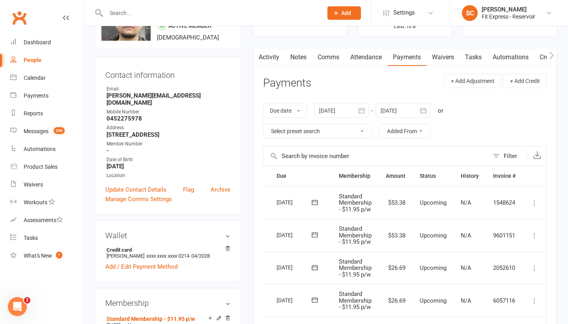
click at [537, 234] on icon at bounding box center [535, 235] width 8 height 8
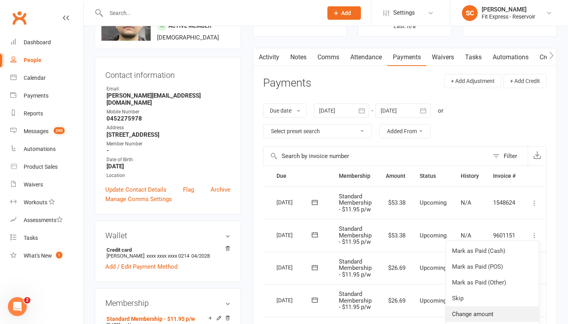
click at [495, 311] on link "Change amount" at bounding box center [492, 314] width 93 height 16
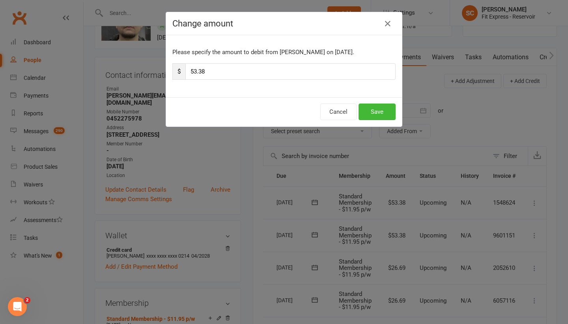
click at [214, 70] on input "53.38" at bounding box center [290, 71] width 210 height 17
type input "5"
type input "29.48"
click at [372, 108] on button "Save" at bounding box center [377, 111] width 37 height 17
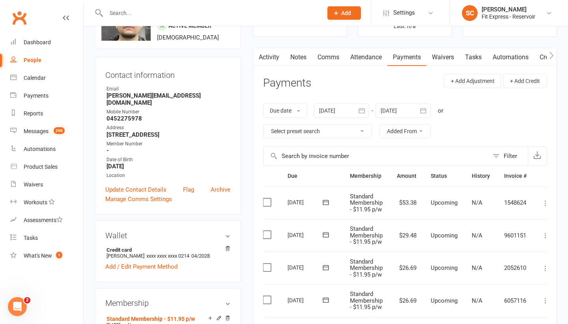
scroll to position [0, 0]
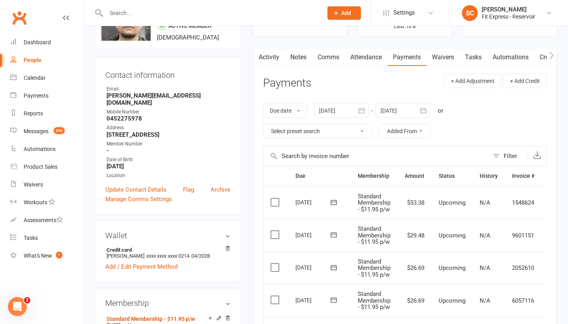
click at [296, 54] on link "Notes" at bounding box center [298, 57] width 27 height 18
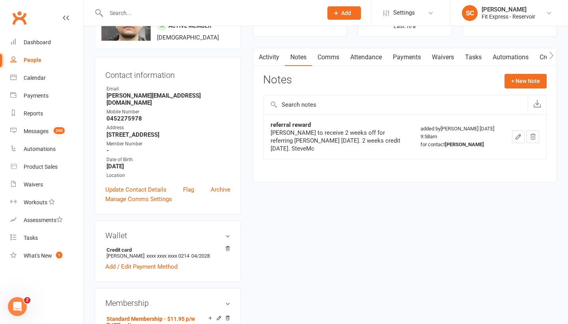
click at [277, 138] on div "[PERSON_NAME] to receive 2 weeks off for referring [PERSON_NAME] [DATE]. 2 week…" at bounding box center [339, 141] width 136 height 24
copy div "Swikrit"
click at [239, 106] on div "Contact information Owner Email [PERSON_NAME][EMAIL_ADDRESS][DOMAIN_NAME] Mobil…" at bounding box center [168, 135] width 146 height 157
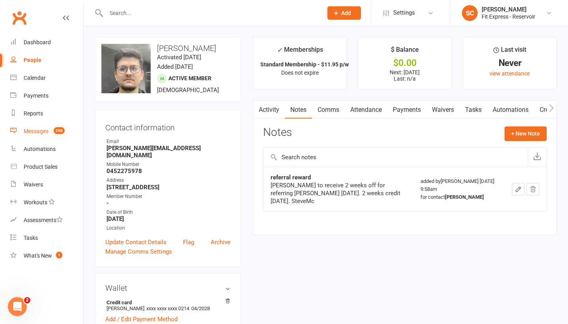
click at [37, 127] on link "Messages 290" at bounding box center [46, 131] width 73 height 18
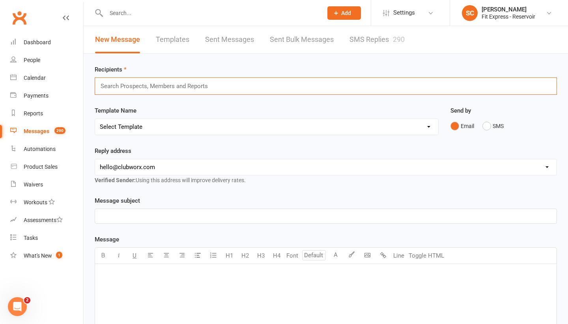
click at [170, 83] on input "text" at bounding box center [158, 86] width 116 height 10
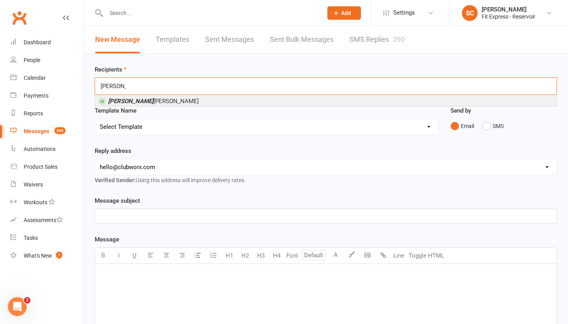
type input "[PERSON_NAME]"
click at [146, 102] on li "[PERSON_NAME]" at bounding box center [326, 101] width 462 height 10
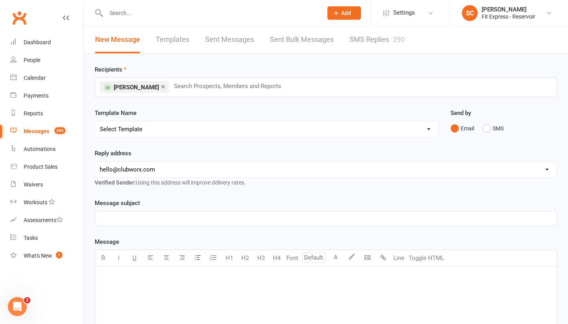
click at [105, 216] on p "﻿" at bounding box center [326, 217] width 452 height 9
click at [101, 272] on p "﻿" at bounding box center [326, 275] width 452 height 9
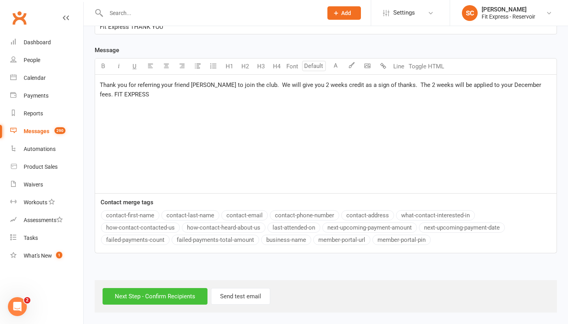
scroll to position [198, 0]
click at [153, 292] on input "Next Step - Confirm Recipients" at bounding box center [155, 296] width 105 height 17
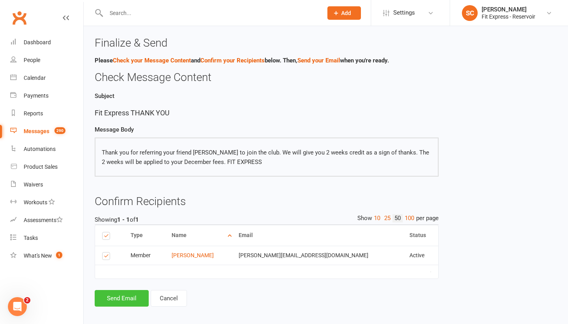
click at [131, 294] on button "Send Email" at bounding box center [122, 298] width 54 height 17
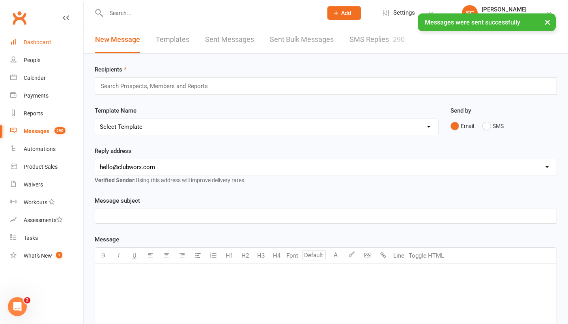
click at [38, 43] on div "Dashboard" at bounding box center [37, 42] width 27 height 6
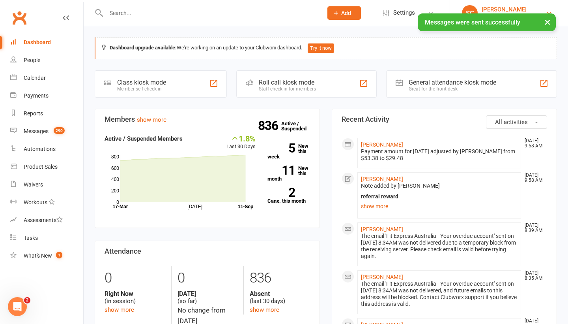
click at [504, 7] on div "[PERSON_NAME]" at bounding box center [509, 9] width 54 height 7
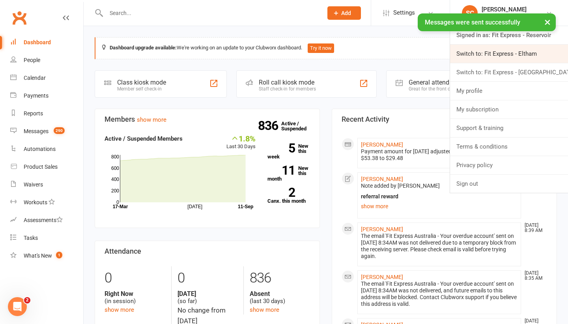
click at [482, 52] on link "Switch to: Fit Express - Eltham" at bounding box center [509, 54] width 118 height 18
